Goal: Transaction & Acquisition: Subscribe to service/newsletter

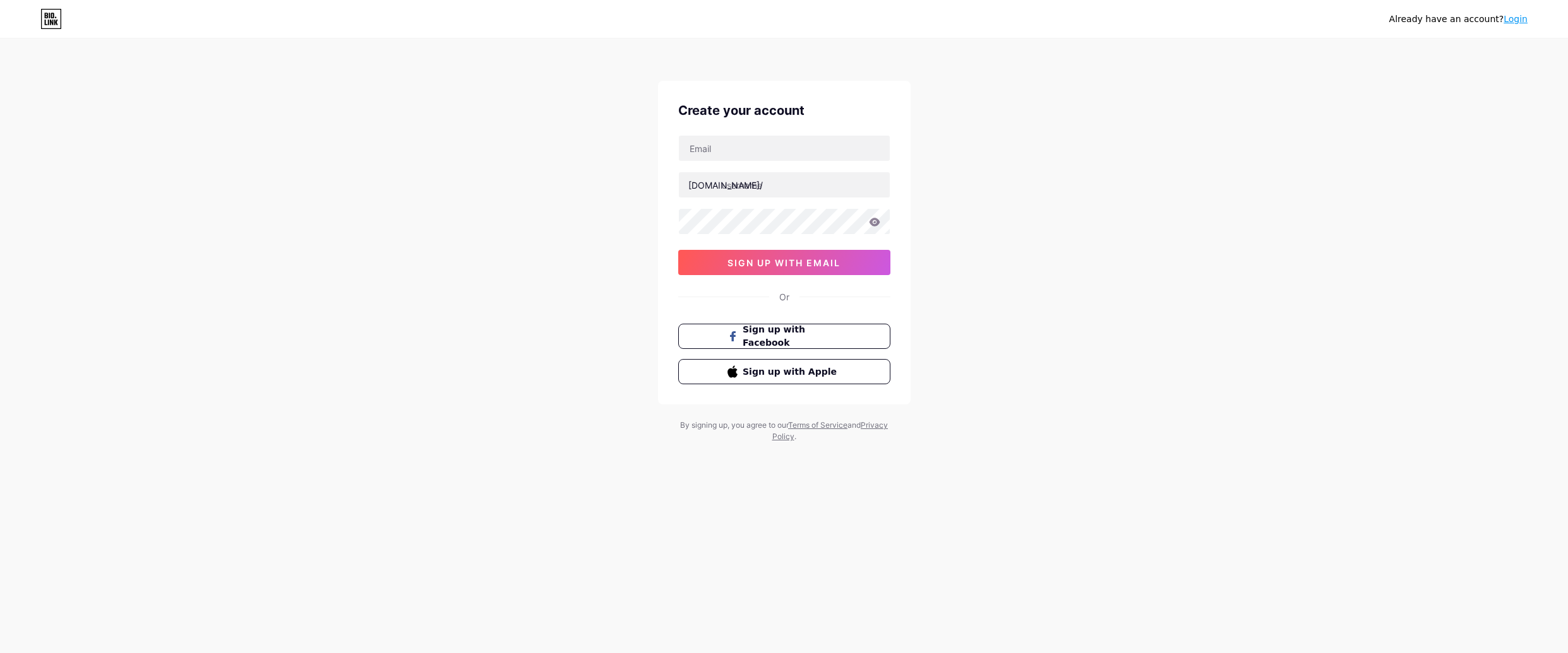
click at [51, 11] on icon at bounding box center [51, 19] width 22 height 20
click at [745, 148] on input "text" at bounding box center [785, 148] width 211 height 25
type input "[PERSON_NAME][EMAIL_ADDRESS][DOMAIN_NAME]"
click at [769, 269] on button "sign up with email" at bounding box center [785, 262] width 213 height 25
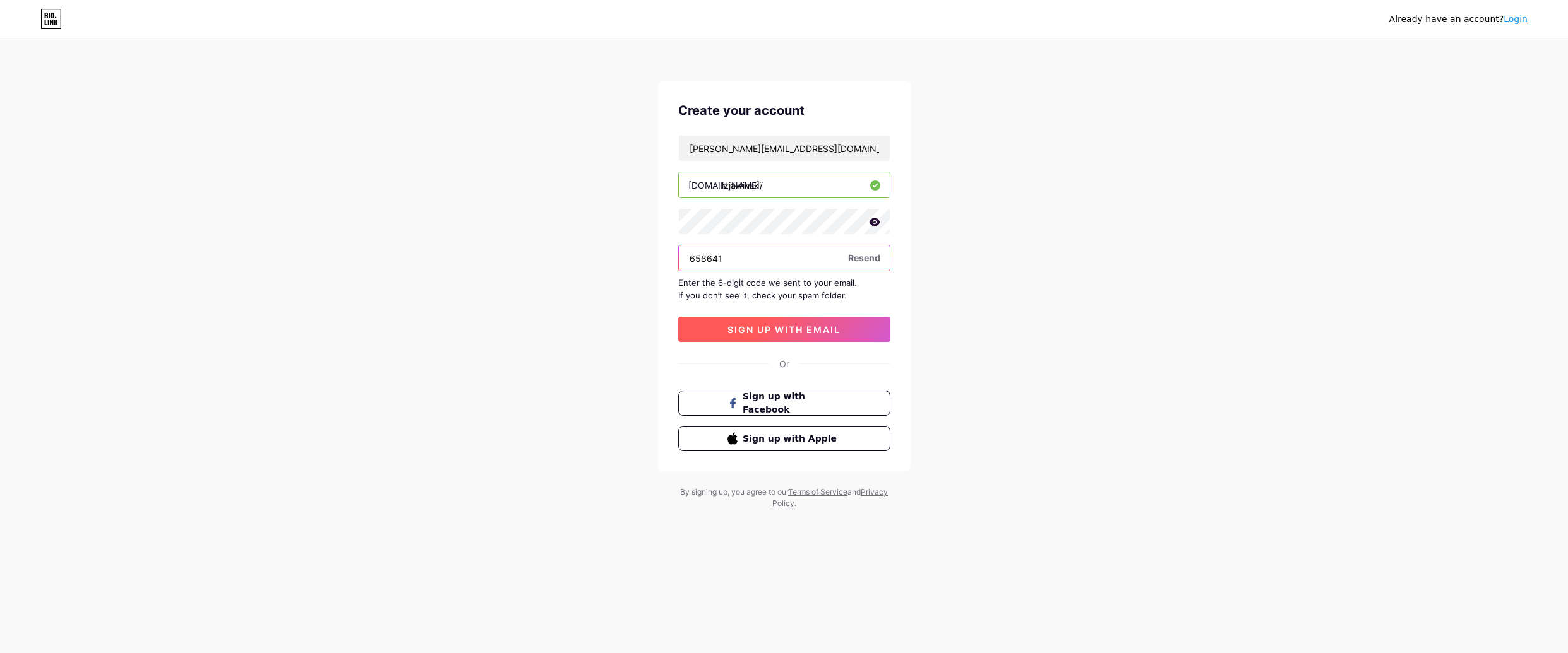
type input "658641"
click at [735, 337] on button "sign up with email" at bounding box center [785, 329] width 213 height 25
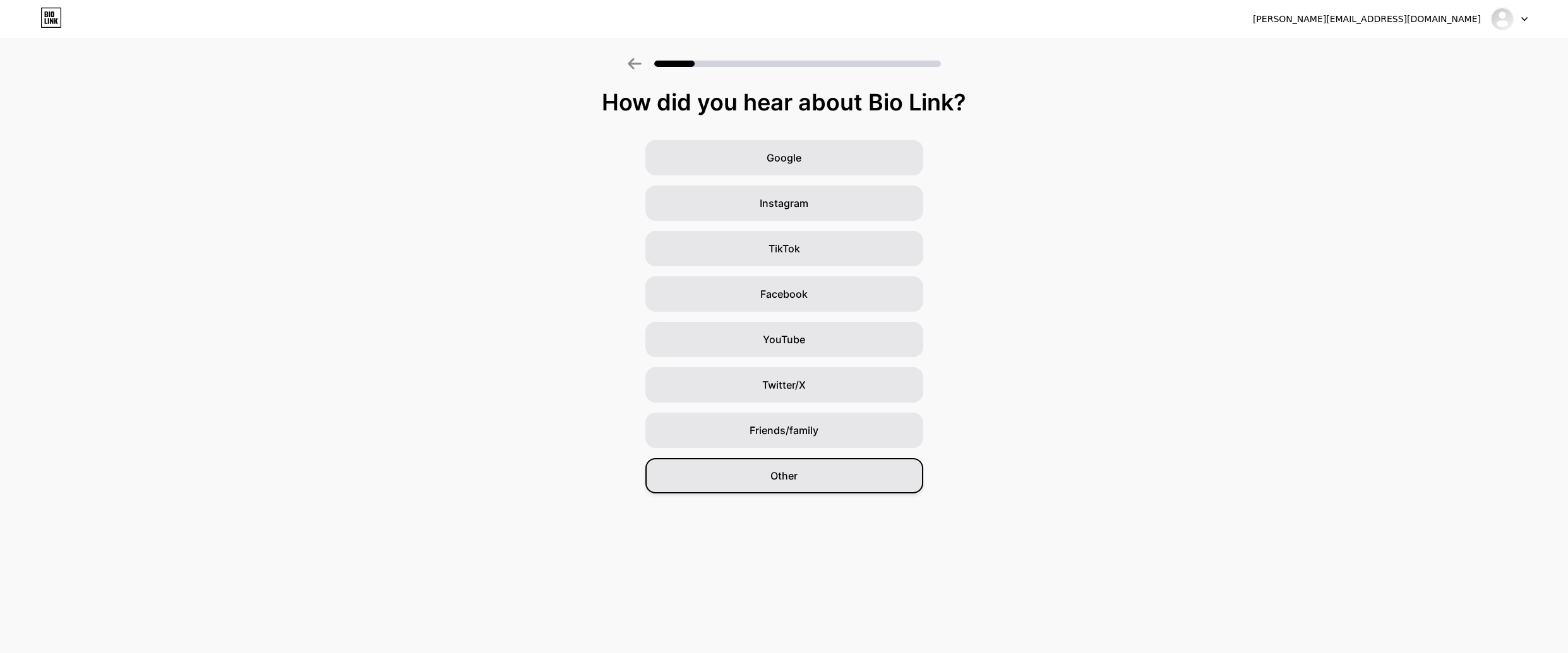
click at [796, 476] on span "Other" at bounding box center [784, 476] width 27 height 15
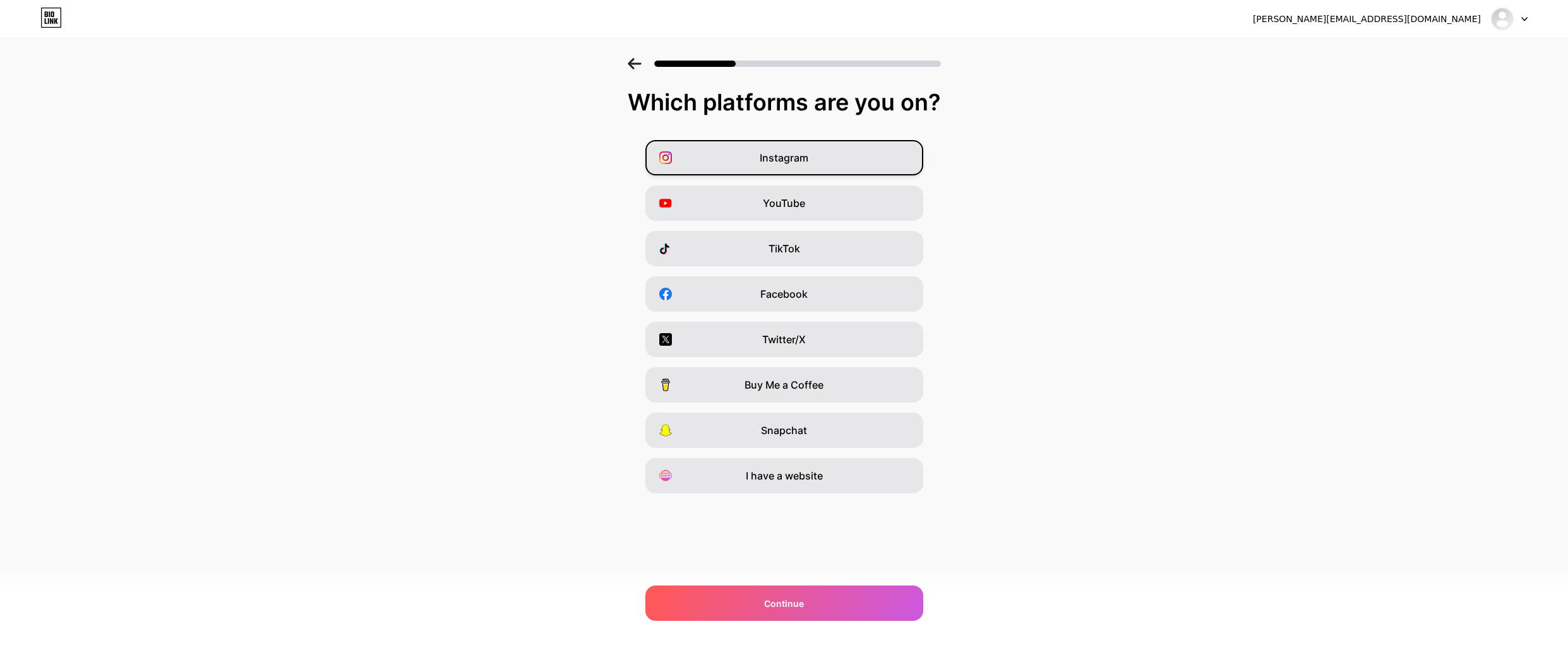
click at [752, 161] on div "Instagram" at bounding box center [784, 157] width 278 height 35
click at [747, 203] on div "YouTube" at bounding box center [784, 203] width 278 height 35
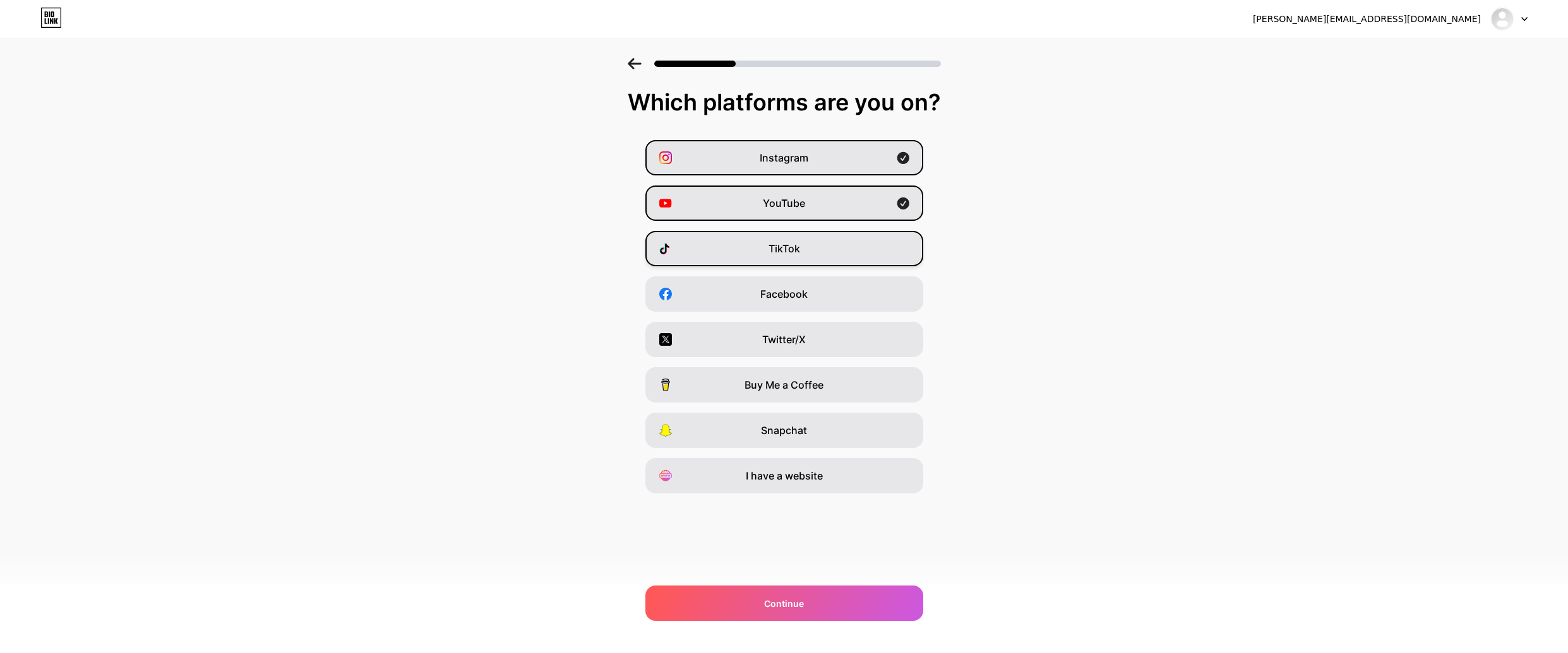
click at [747, 256] on div "TikTok" at bounding box center [784, 248] width 278 height 35
click at [757, 487] on div "I have a website" at bounding box center [784, 476] width 278 height 35
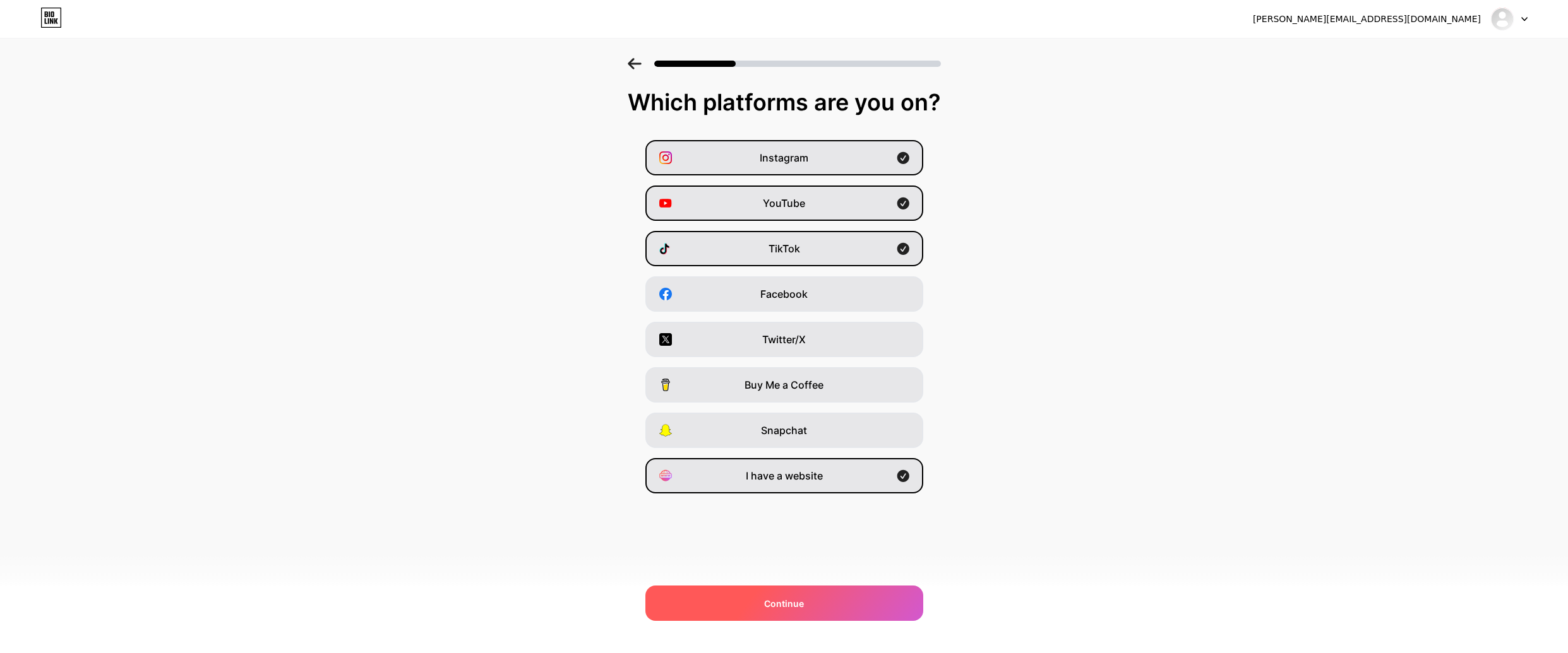
click at [760, 602] on div "Continue" at bounding box center [784, 603] width 278 height 35
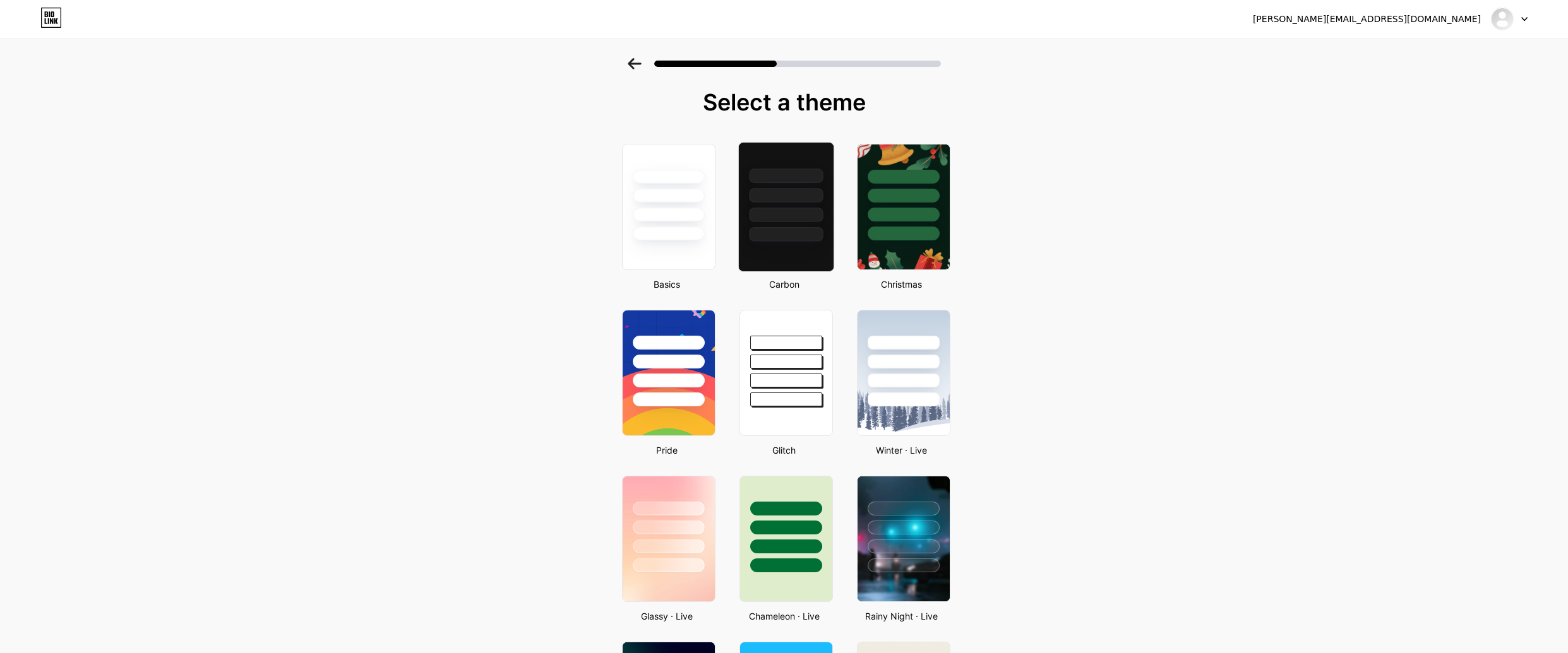
click at [785, 228] on div at bounding box center [785, 235] width 74 height 14
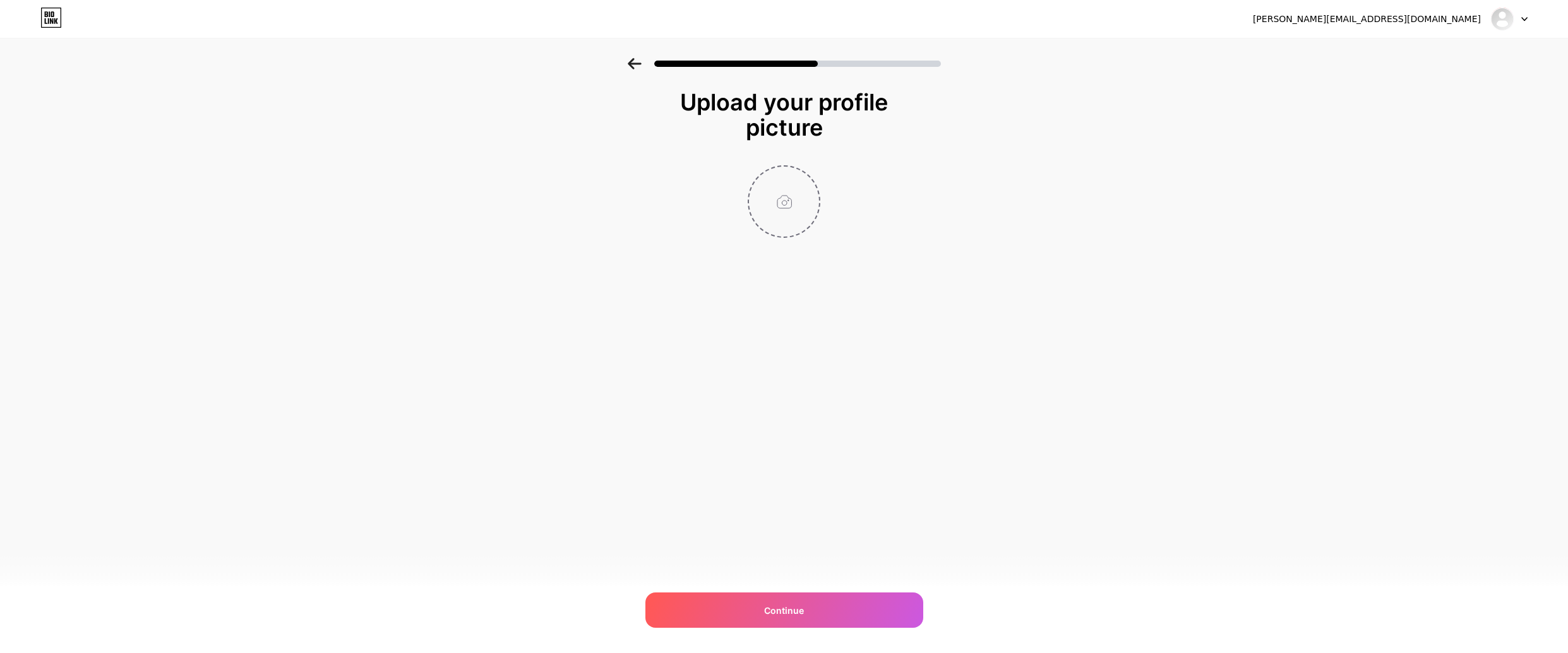
click at [790, 205] on input "file" at bounding box center [784, 202] width 70 height 70
type input "C:\fakepath\[PERSON_NAME].jpg"
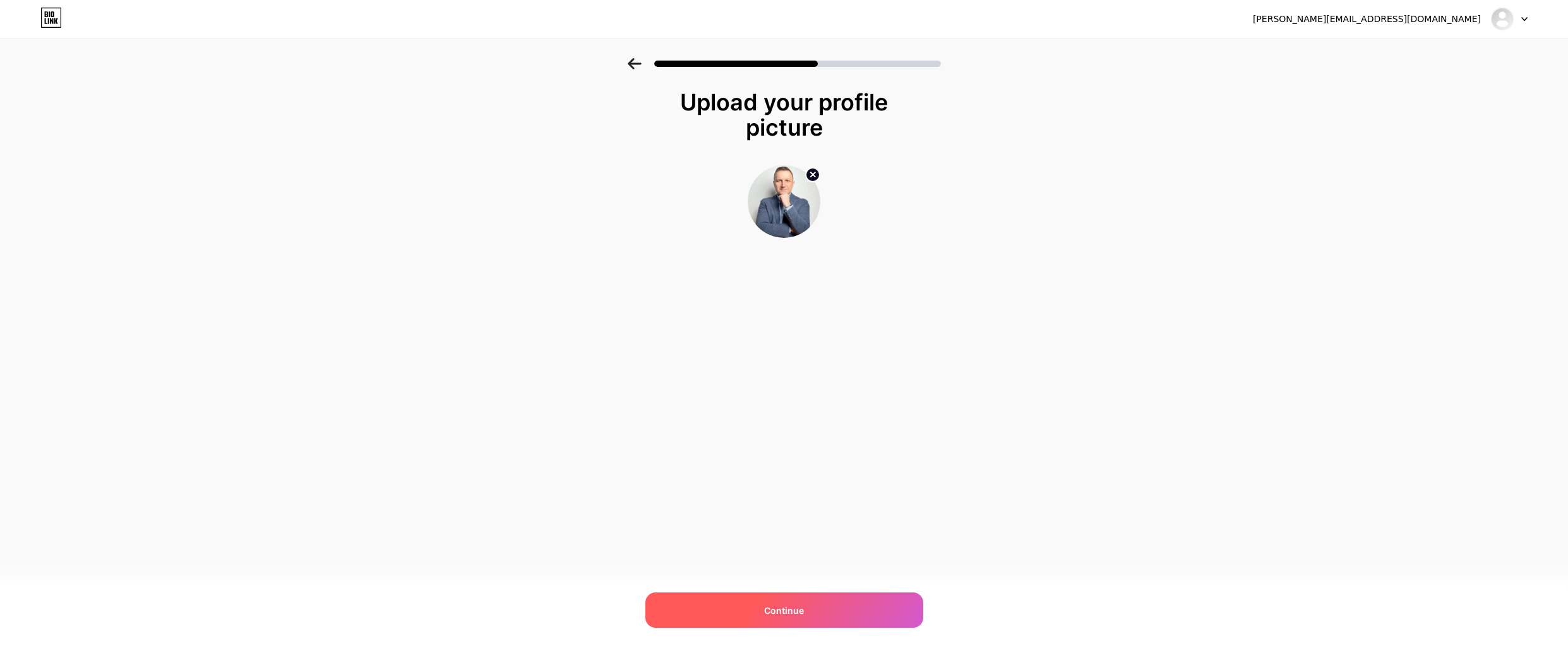
click at [727, 614] on div "Continue" at bounding box center [784, 610] width 278 height 35
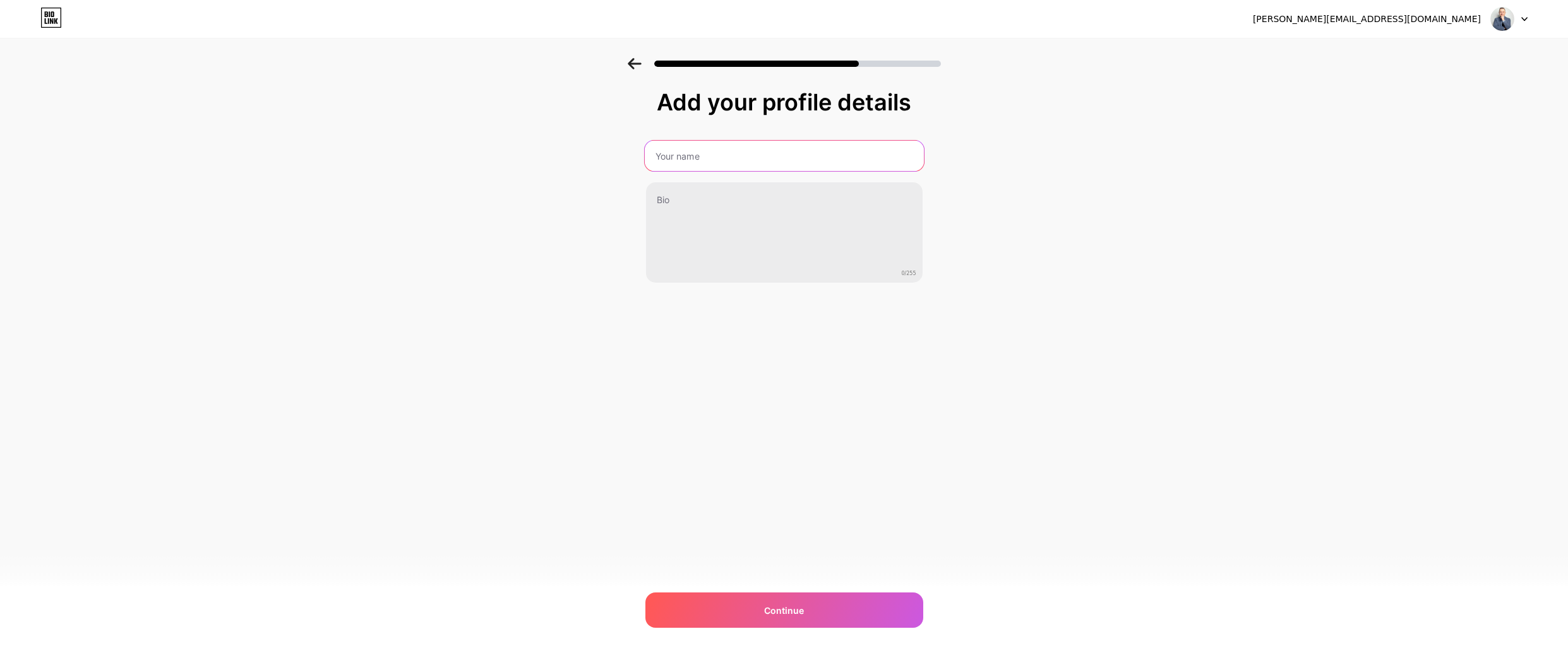
click at [685, 167] on input "text" at bounding box center [783, 156] width 279 height 30
type input "[PERSON_NAME]"
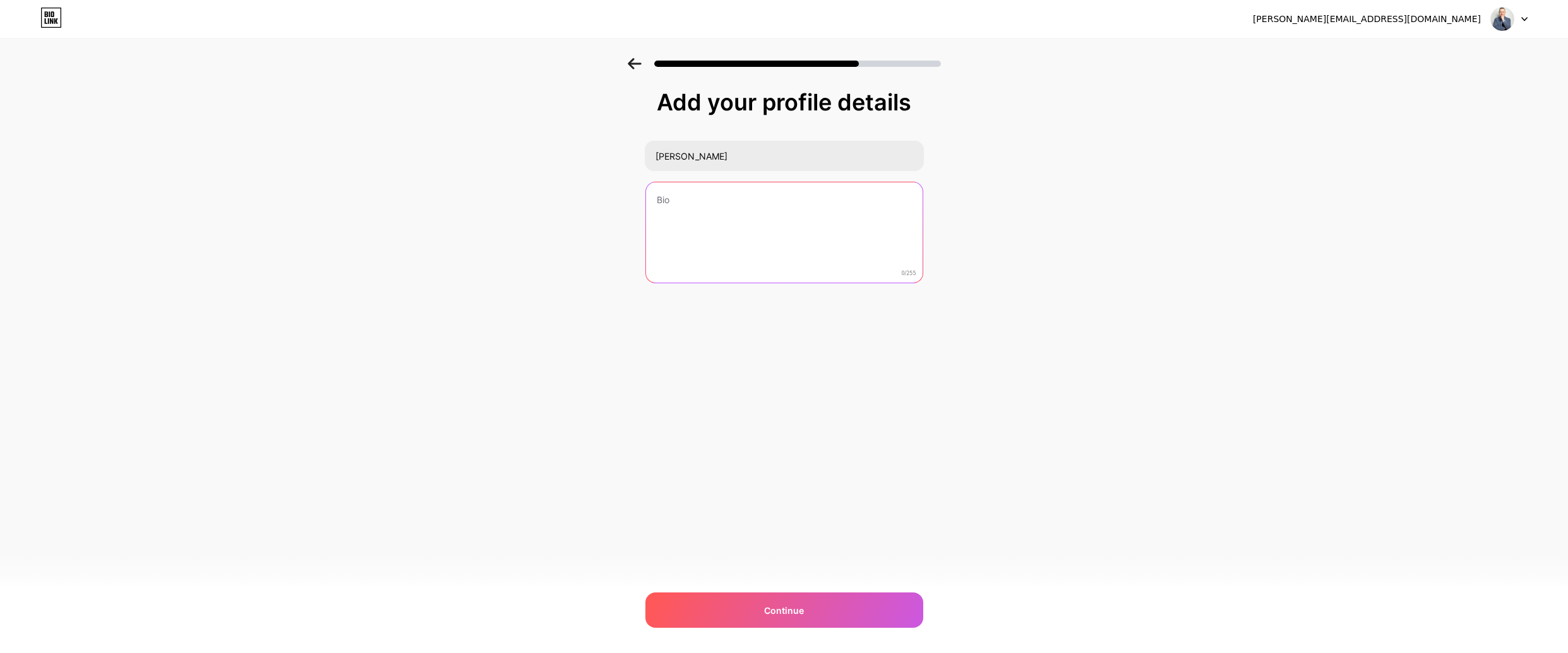
click at [692, 228] on textarea at bounding box center [784, 233] width 276 height 102
paste textarea "przedsiębiorca, doradca biznesowy, konsultant sprzedaży B2B i rozwoju firm. Hea…"
drag, startPoint x: 662, startPoint y: 204, endPoint x: 643, endPoint y: 204, distance: 19.0
click at [643, 204] on div "Add your profile details [PERSON_NAME] przedsiębiorca, doradca biznesowy, konsu…" at bounding box center [784, 202] width 1568 height 288
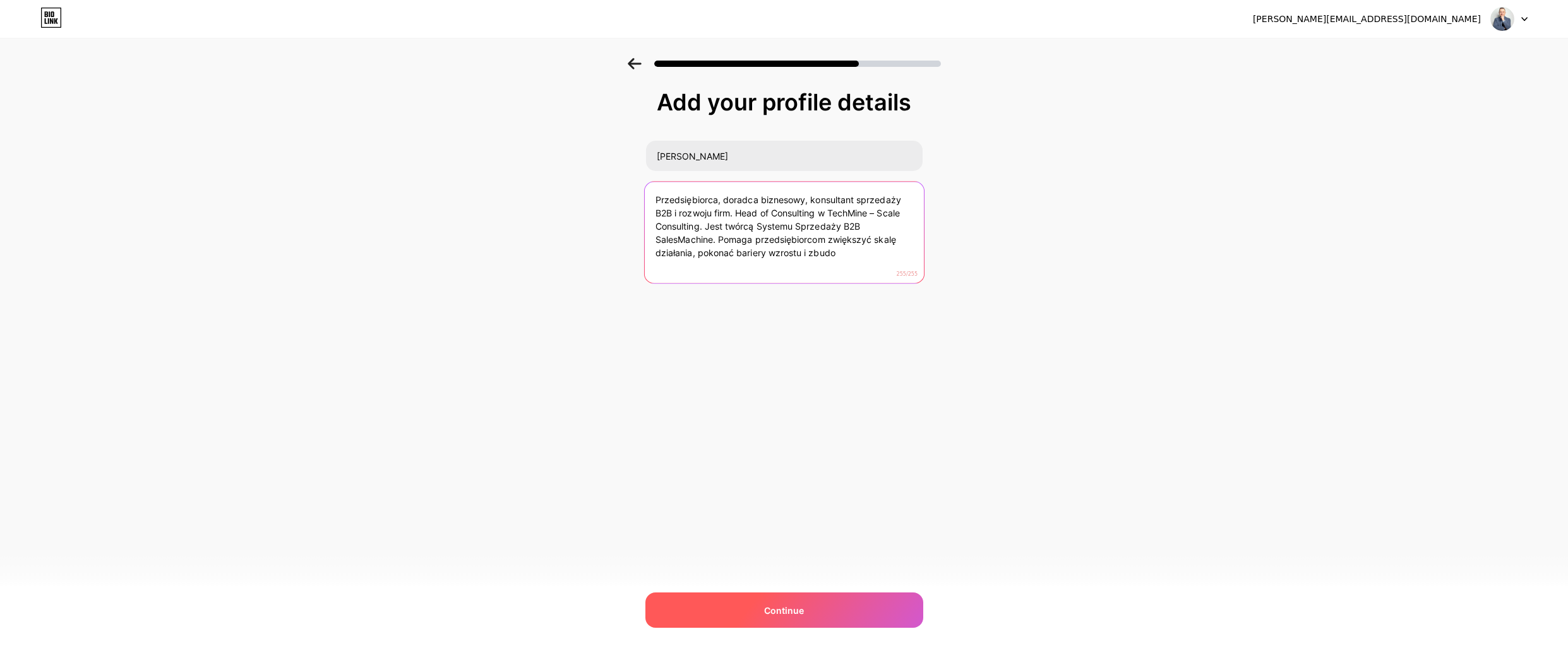
type textarea "Przedsiębiorca, doradca biznesowy, konsultant sprzedaży B2B i rozwoju firm. Hea…"
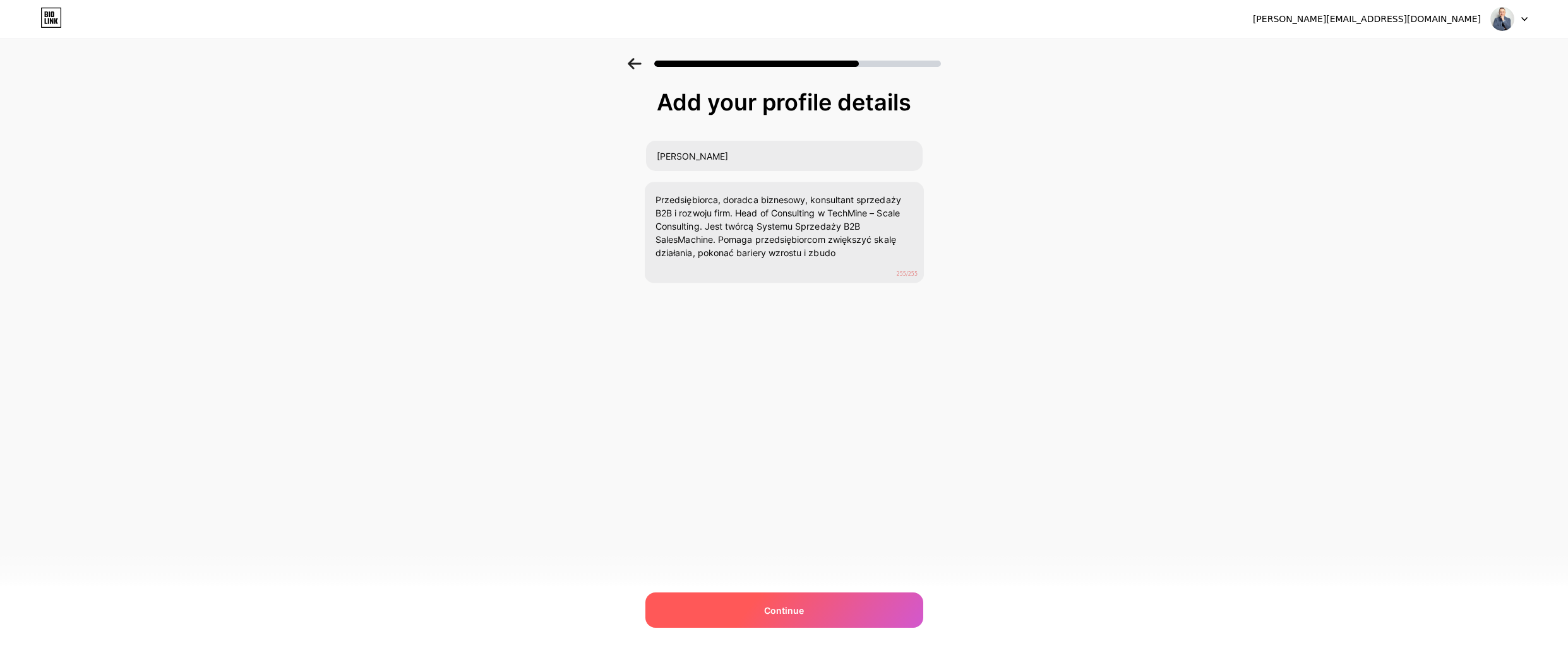
click at [718, 603] on div "Continue" at bounding box center [784, 610] width 278 height 35
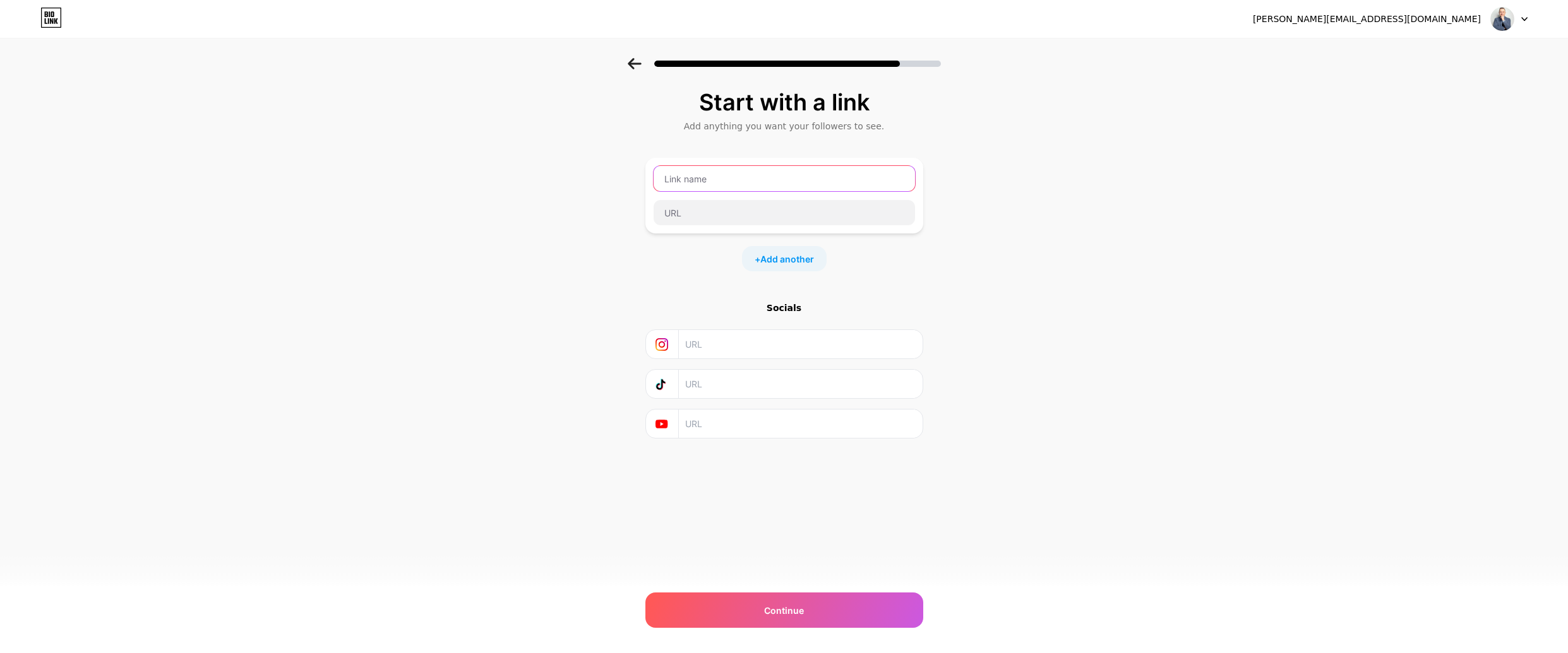
click at [744, 181] on input "text" at bounding box center [784, 178] width 261 height 25
type input "N"
type input "Doradca biznesowy - [PERSON_NAME]"
click at [695, 221] on input "text" at bounding box center [784, 212] width 261 height 25
type input "[URL][DOMAIN_NAME]"
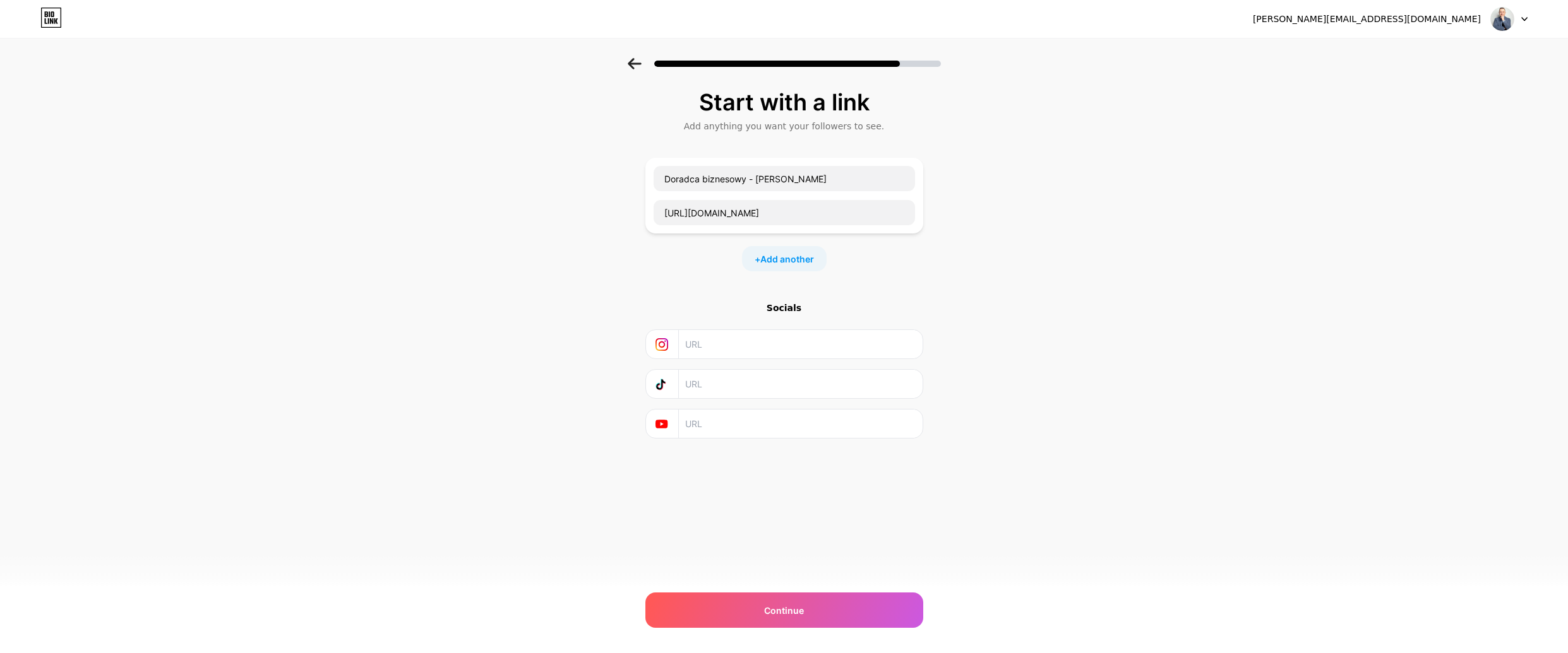
click at [704, 342] on input "text" at bounding box center [799, 344] width 229 height 29
click at [787, 258] on span "Add another" at bounding box center [787, 259] width 54 height 13
click at [726, 263] on input "text" at bounding box center [784, 266] width 261 height 25
type input "Podcast Droga Przedsiębiorcy"
click at [684, 302] on input "text" at bounding box center [784, 301] width 261 height 25
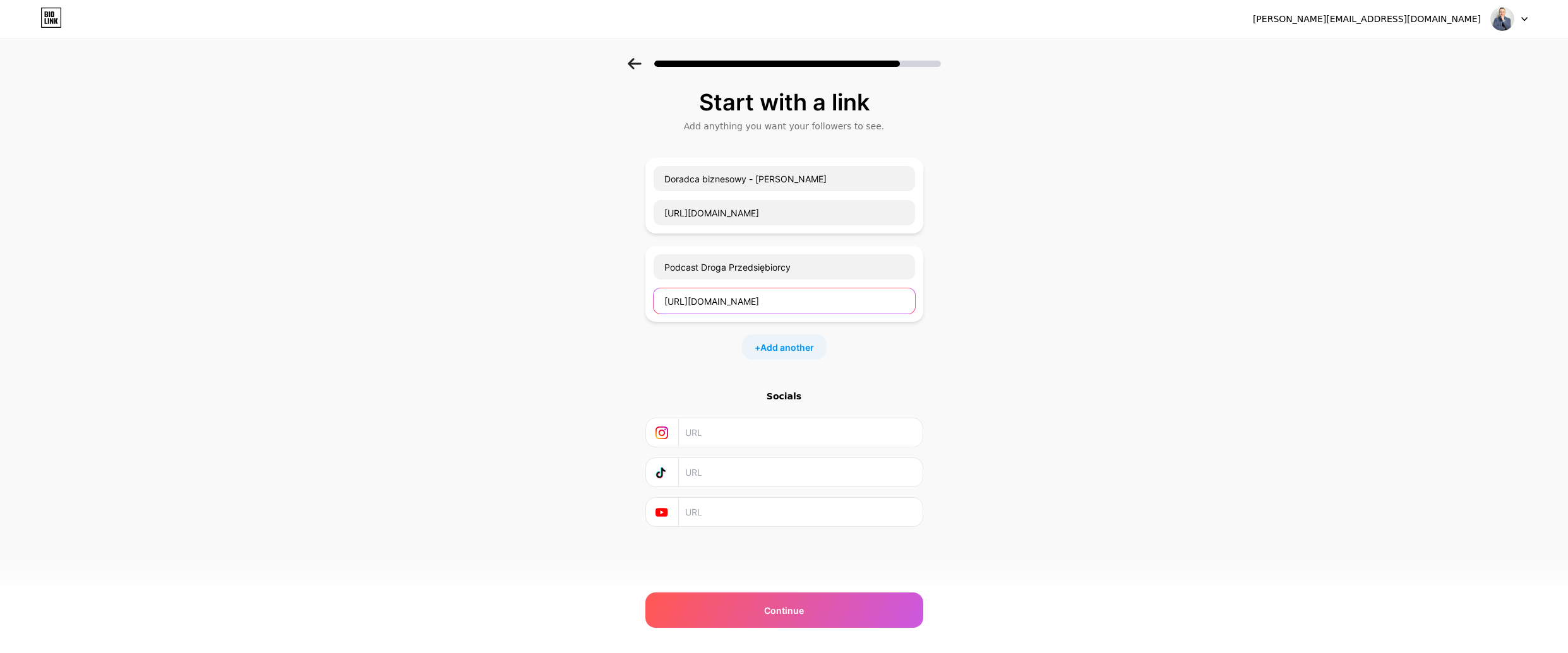
type input "[URL][DOMAIN_NAME]"
click at [723, 436] on input "text" at bounding box center [799, 433] width 229 height 29
paste input "[URL][DOMAIN_NAME]"
type input "[URL][DOMAIN_NAME]"
click at [717, 479] on input "text" at bounding box center [799, 473] width 229 height 29
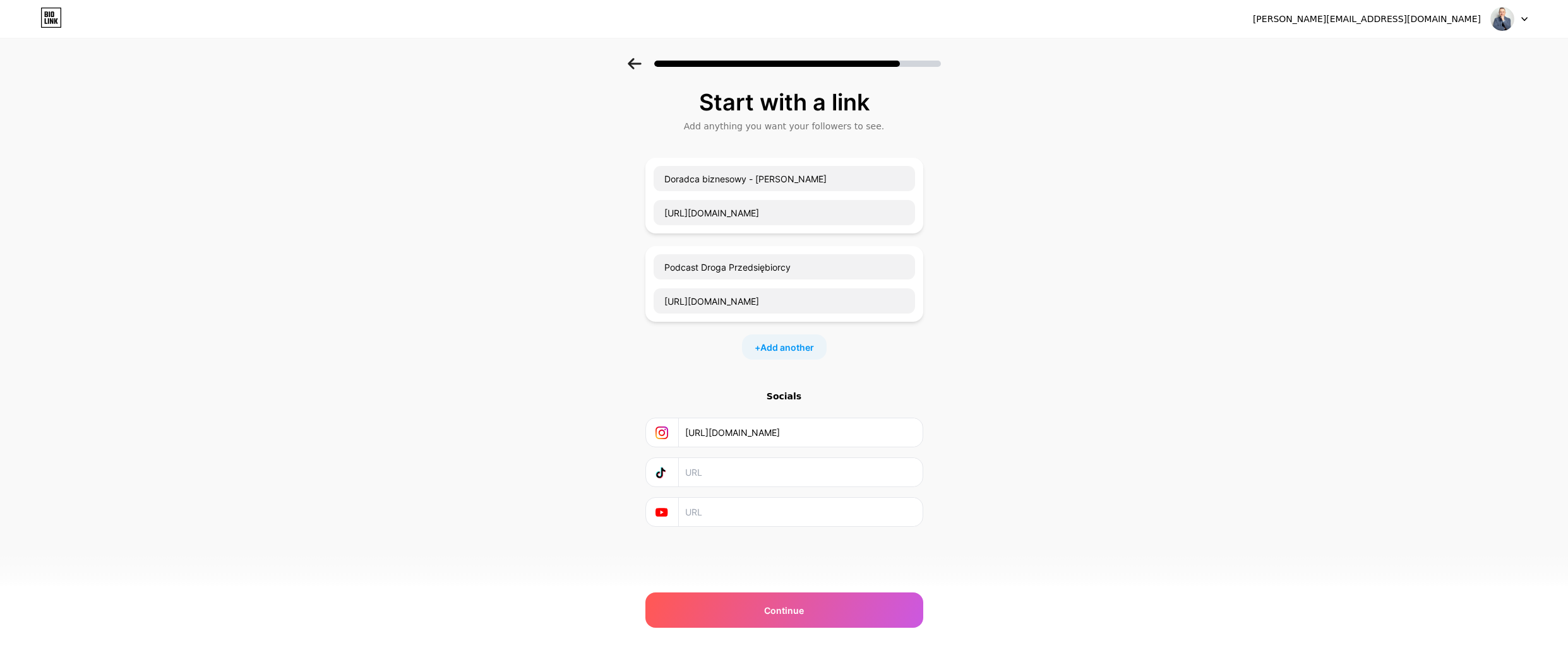
paste input "[URL][DOMAIN_NAME]"
type input "[URL][DOMAIN_NAME]"
click at [732, 512] on input "text" at bounding box center [799, 512] width 229 height 29
paste input "[URL][DOMAIN_NAME][PERSON_NAME]"
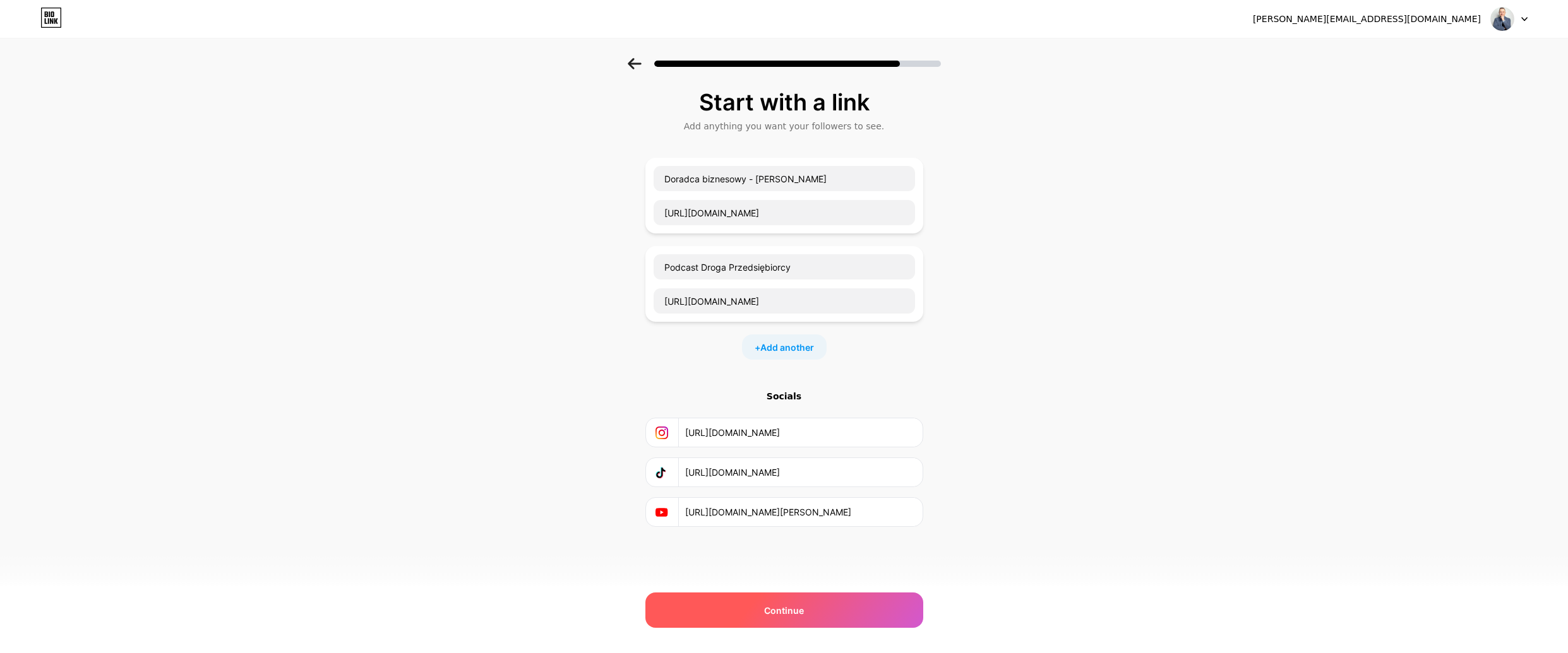
type input "[URL][DOMAIN_NAME][PERSON_NAME]"
click at [734, 611] on div "Continue" at bounding box center [784, 610] width 278 height 35
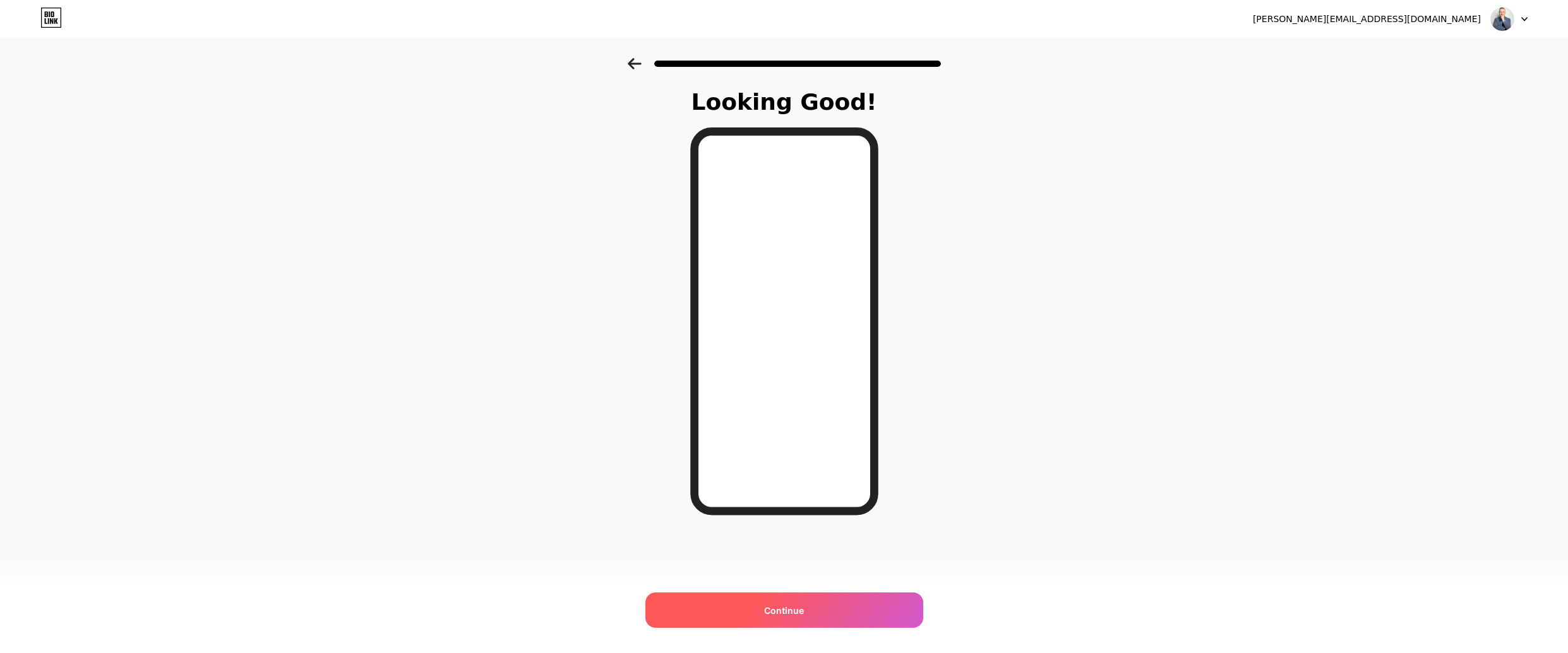
click at [779, 615] on span "Continue" at bounding box center [783, 611] width 39 height 13
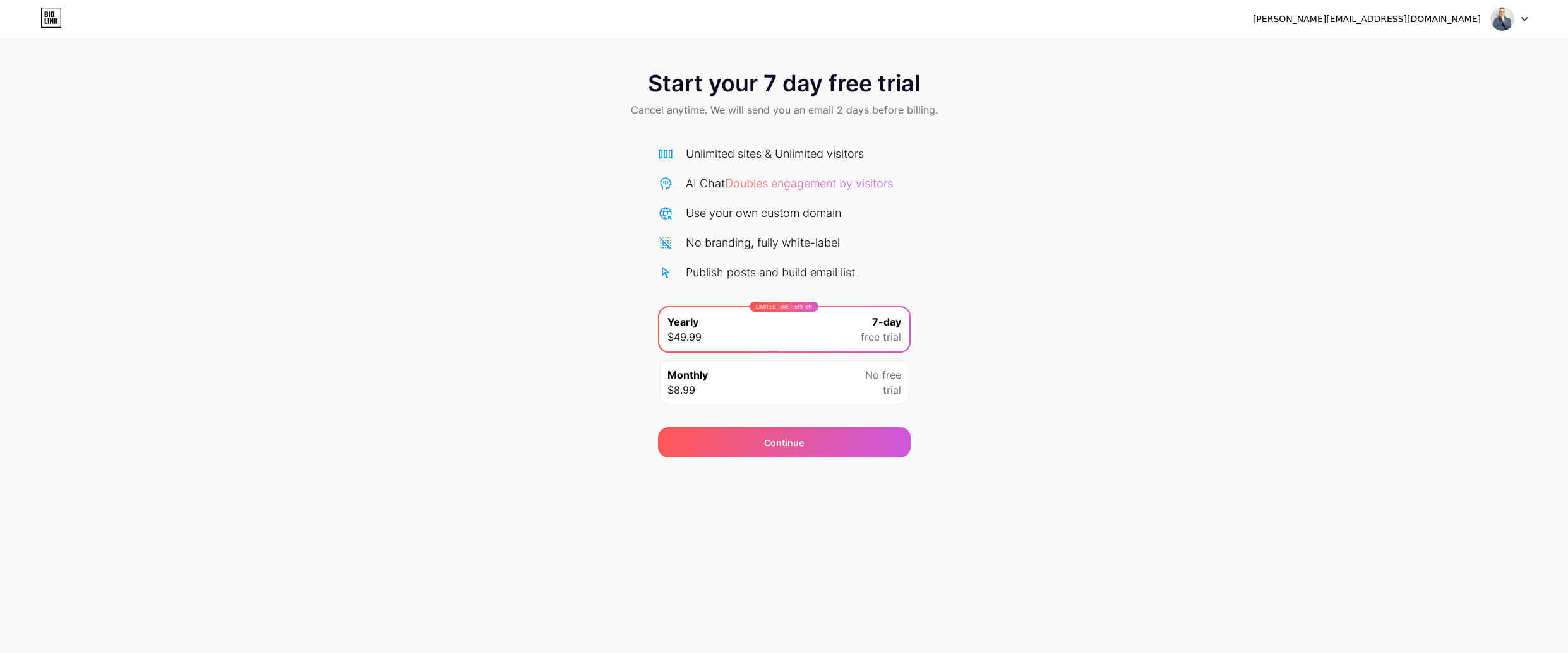
click at [549, 390] on div "Start your 7 day free trial Cancel anytime. We will send you an email 2 days be…" at bounding box center [784, 258] width 1568 height 400
